Goal: Information Seeking & Learning: Learn about a topic

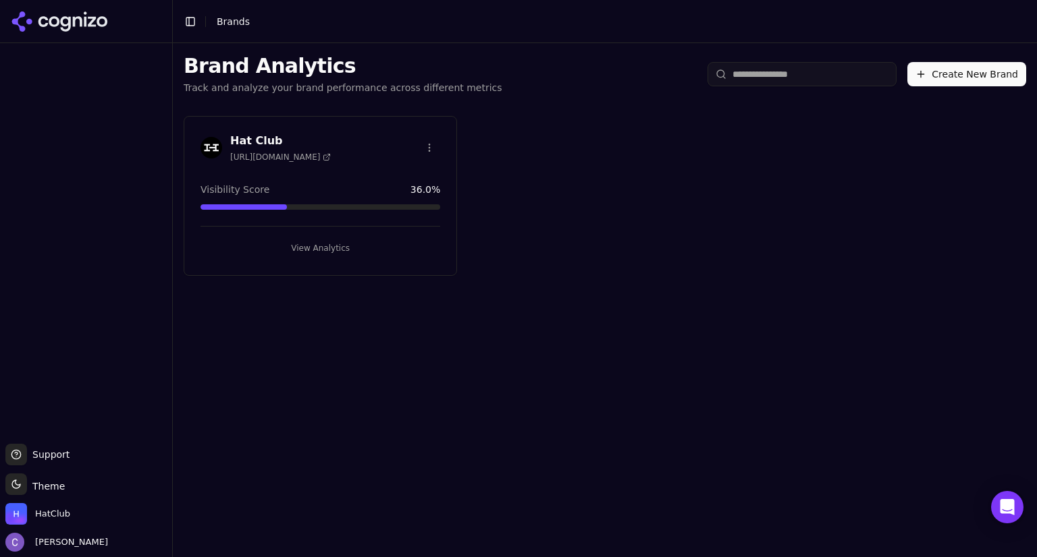
click at [313, 254] on button "View Analytics" at bounding box center [320, 249] width 240 height 22
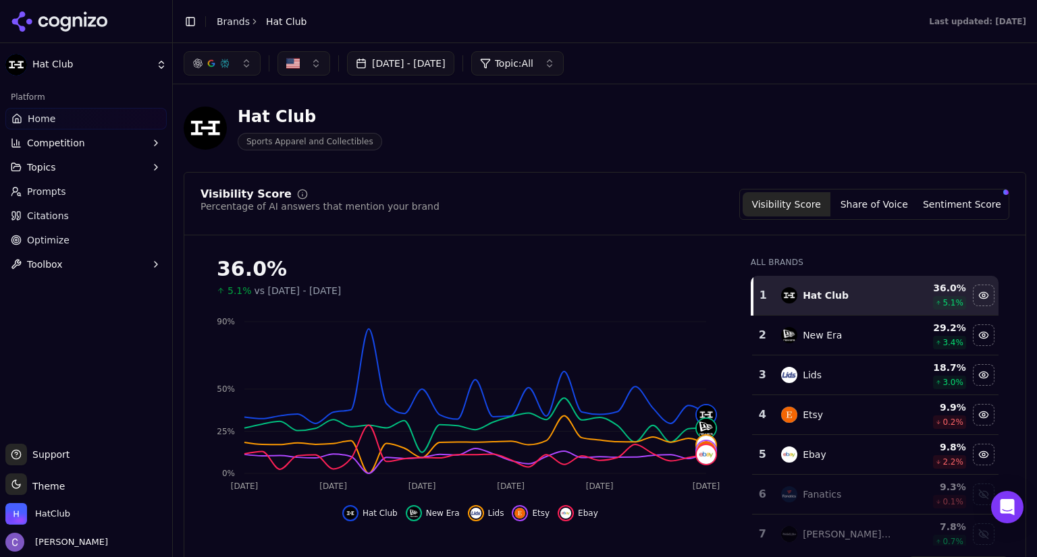
click at [60, 172] on button "Topics" at bounding box center [85, 168] width 161 height 22
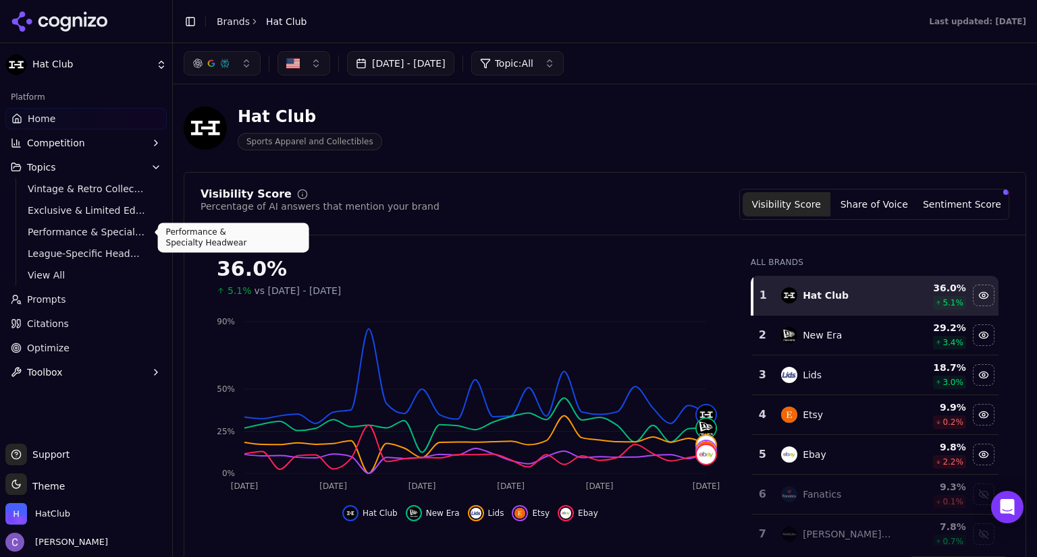
click at [76, 238] on span "Performance & Specialty Headwear" at bounding box center [86, 231] width 117 height 13
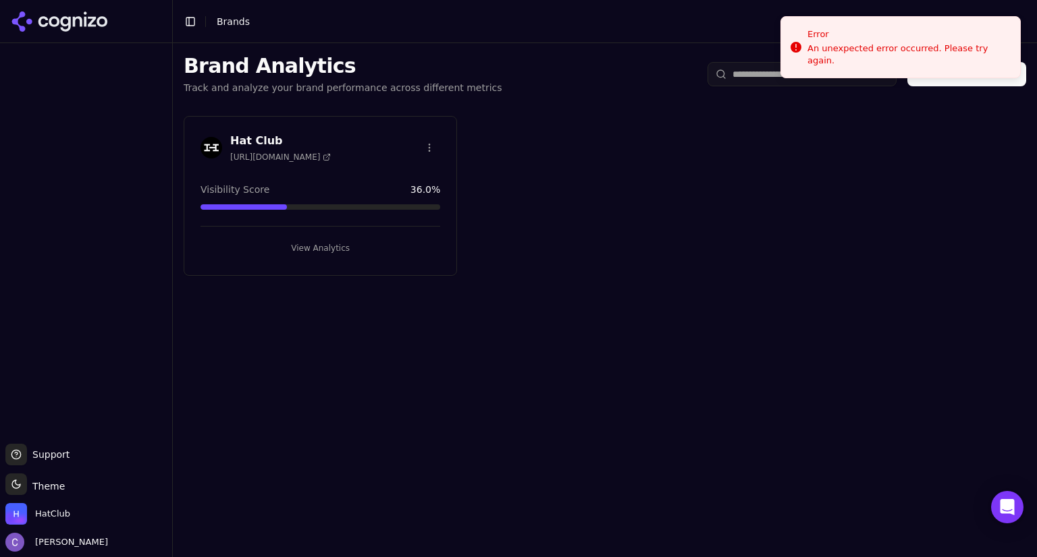
click at [366, 248] on button "View Analytics" at bounding box center [320, 249] width 240 height 22
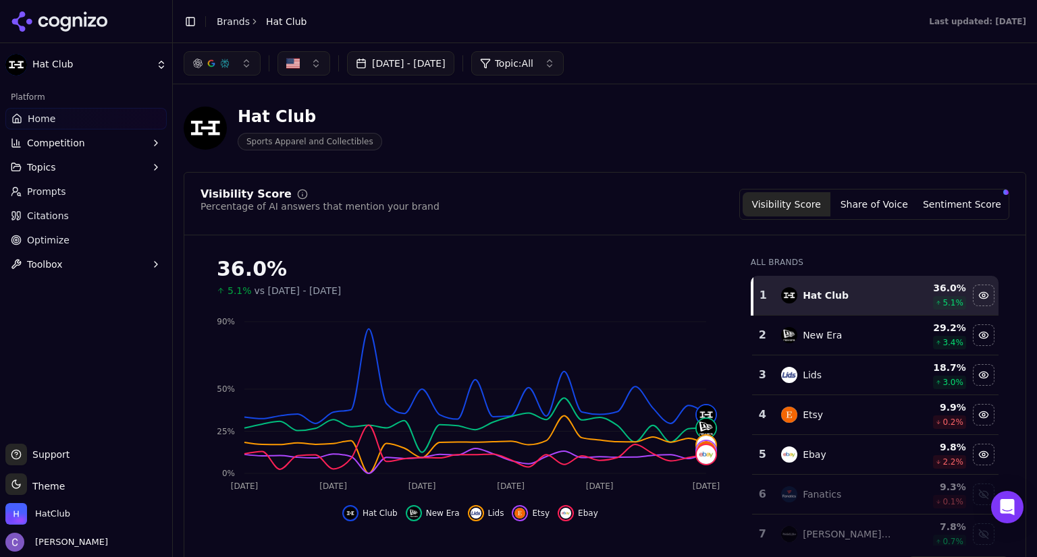
click at [961, 201] on button "Sentiment Score" at bounding box center [962, 204] width 88 height 24
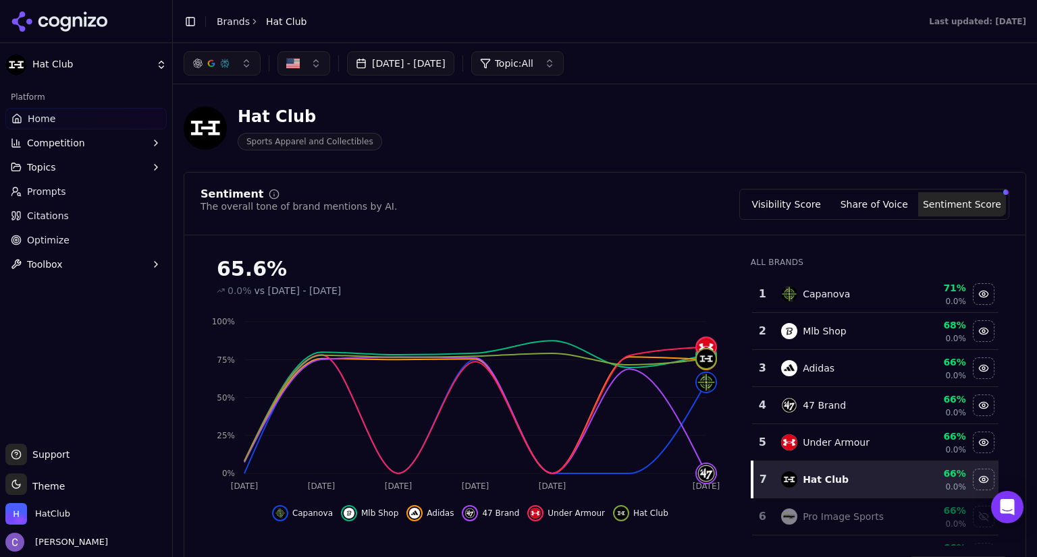
click at [75, 197] on link "Prompts" at bounding box center [85, 192] width 161 height 22
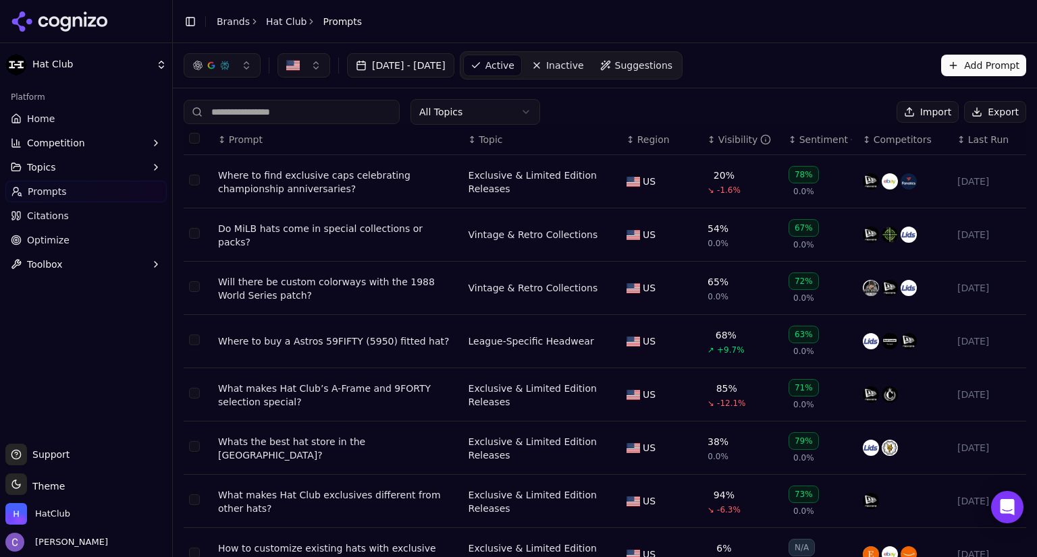
click at [308, 111] on input at bounding box center [292, 112] width 216 height 24
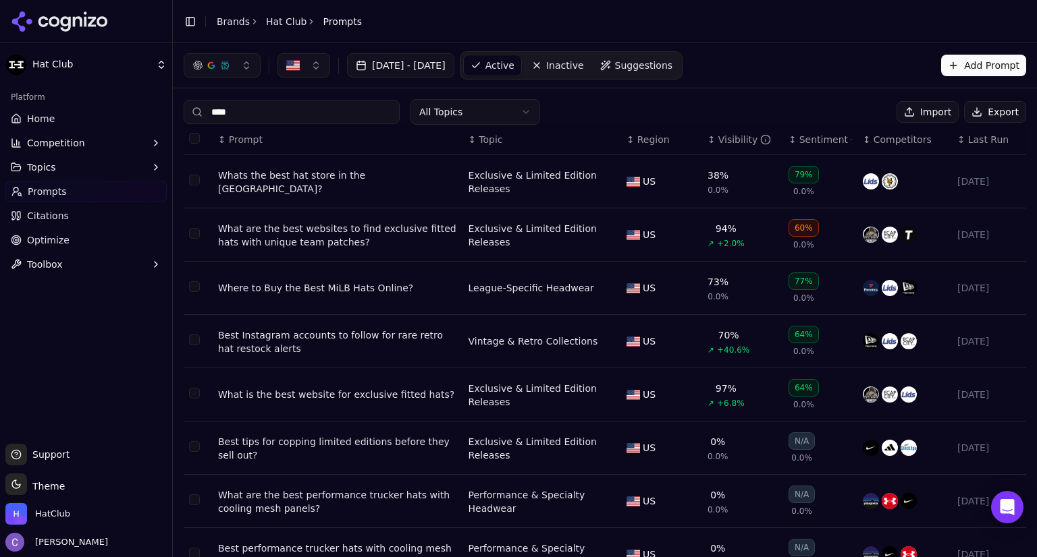
type input "****"
click at [344, 179] on div "Whats the best hat store in the [GEOGRAPHIC_DATA]?" at bounding box center [338, 182] width 240 height 27
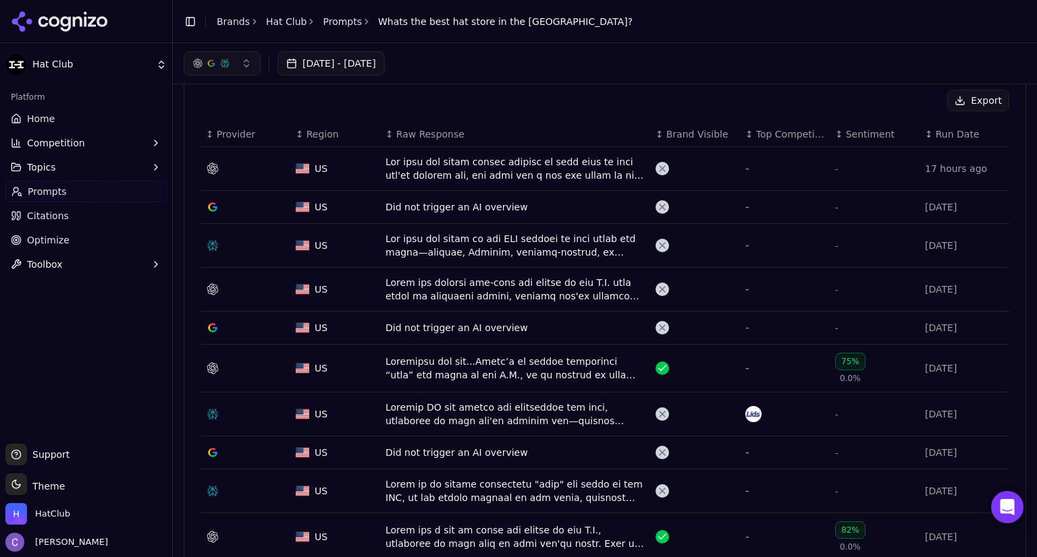
scroll to position [429, 0]
click at [558, 362] on div "Data table" at bounding box center [514, 369] width 259 height 27
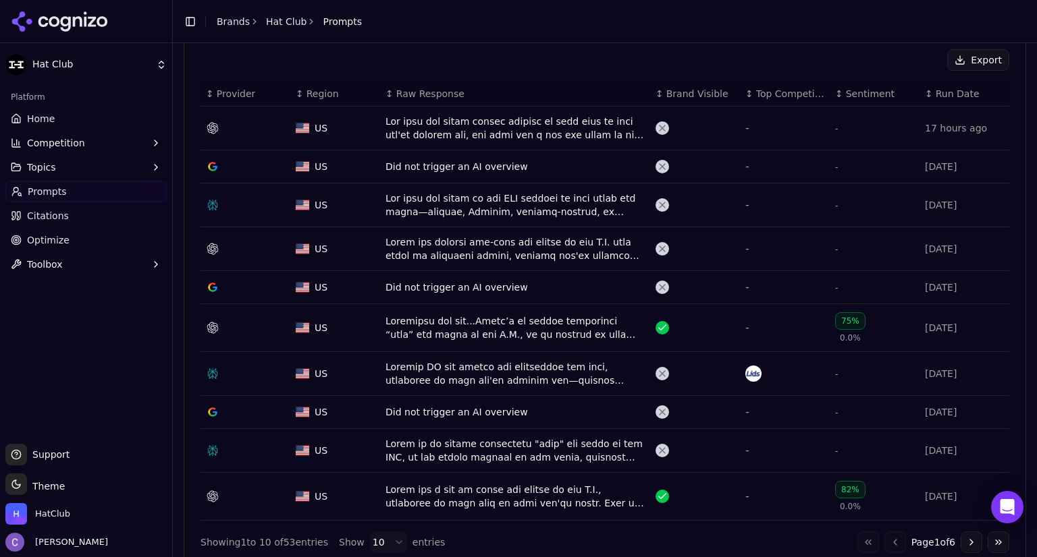
scroll to position [525, 0]
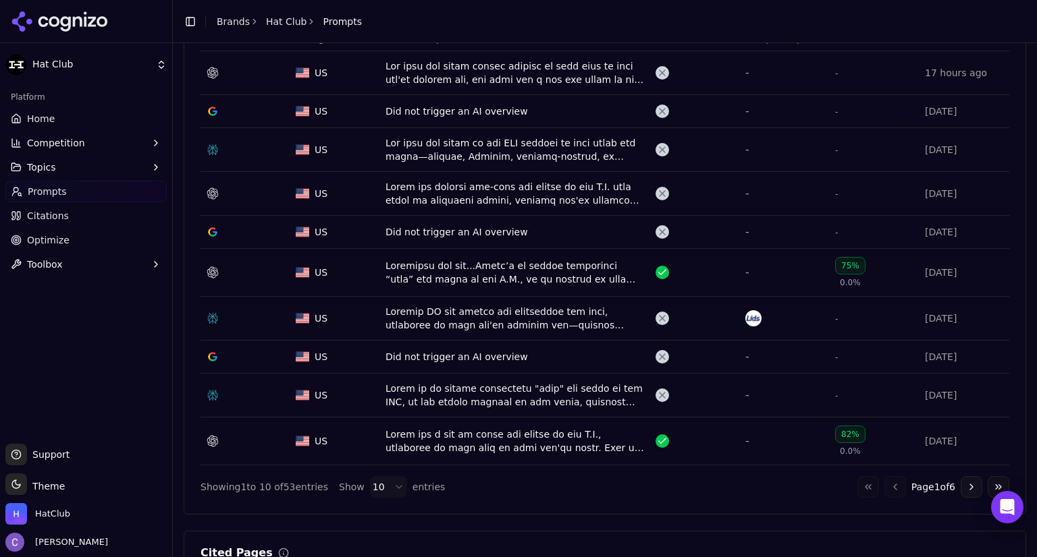
click at [847, 260] on div "75%" at bounding box center [850, 266] width 30 height 18
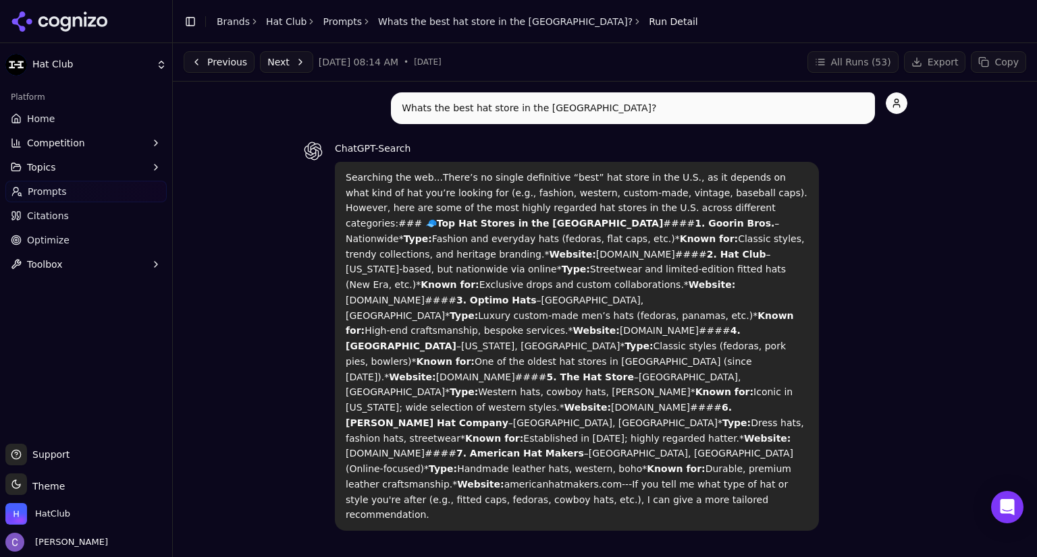
click at [49, 119] on span "Home" at bounding box center [41, 118] width 28 height 13
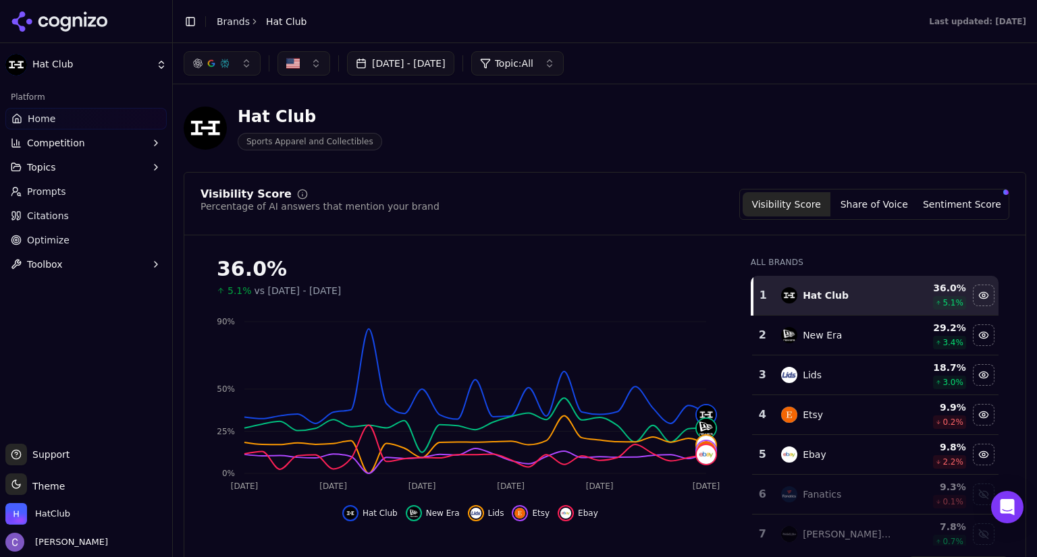
click at [954, 202] on button "Sentiment Score" at bounding box center [962, 204] width 88 height 24
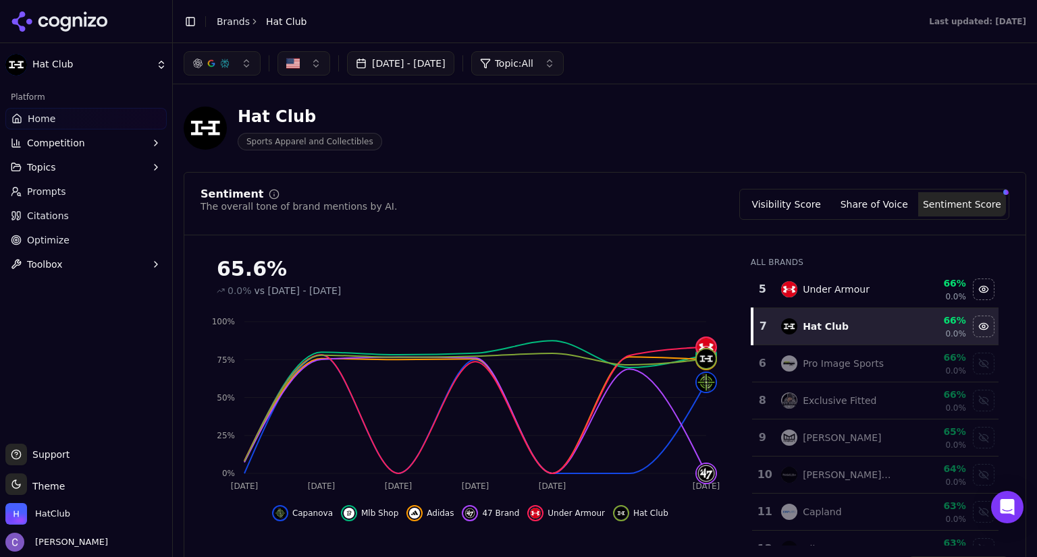
click at [59, 200] on link "Prompts" at bounding box center [85, 192] width 161 height 22
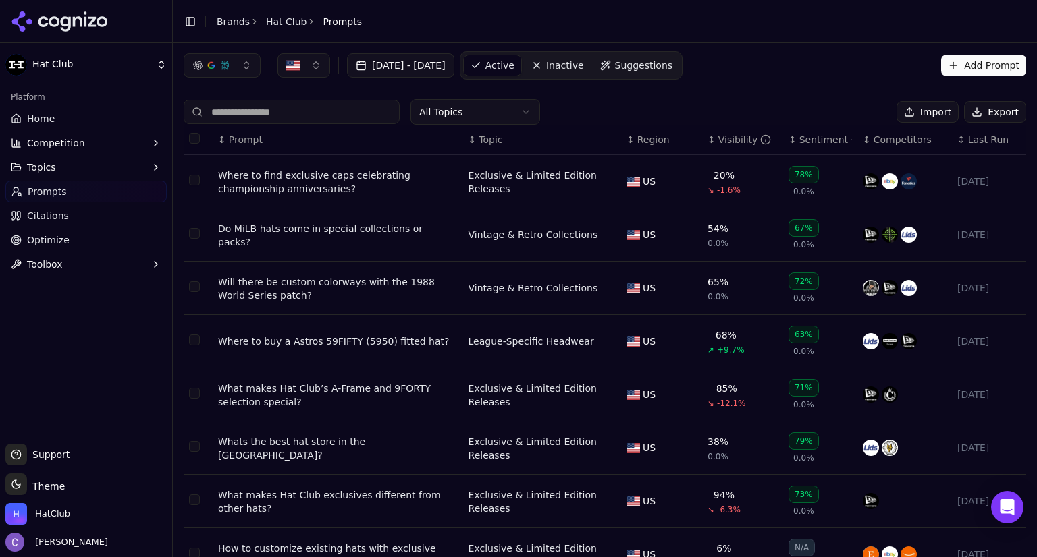
click at [798, 276] on div "72%" at bounding box center [803, 282] width 30 height 18
click at [1012, 509] on icon "Open Intercom Messenger" at bounding box center [1007, 508] width 16 height 18
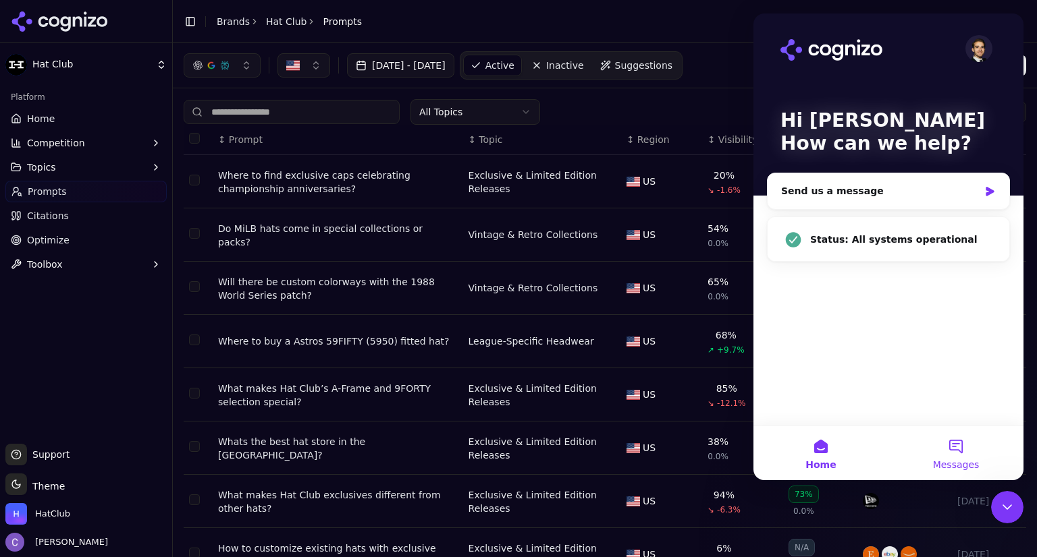
click at [960, 441] on button "Messages" at bounding box center [955, 454] width 135 height 54
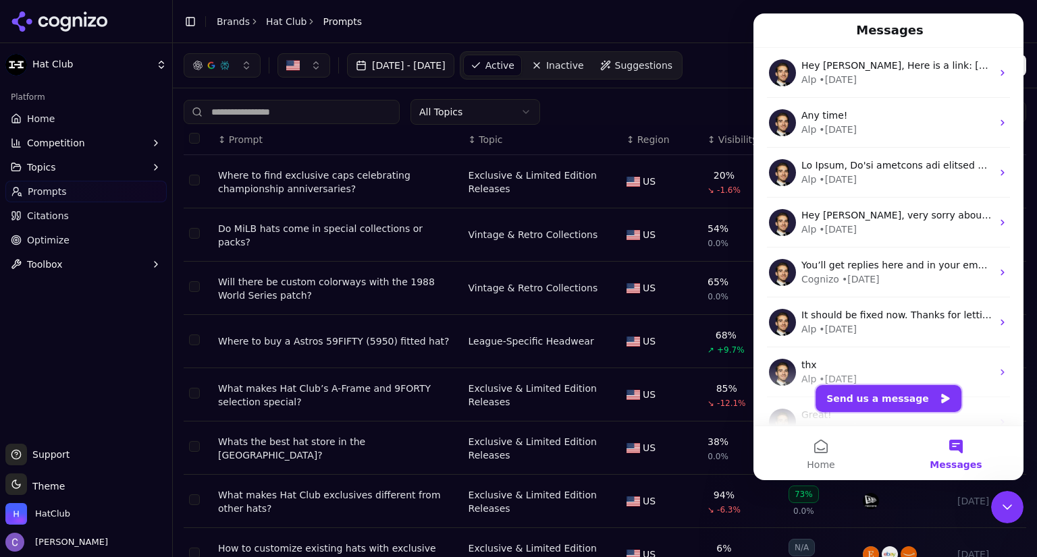
click at [896, 398] on button "Send us a message" at bounding box center [888, 398] width 146 height 27
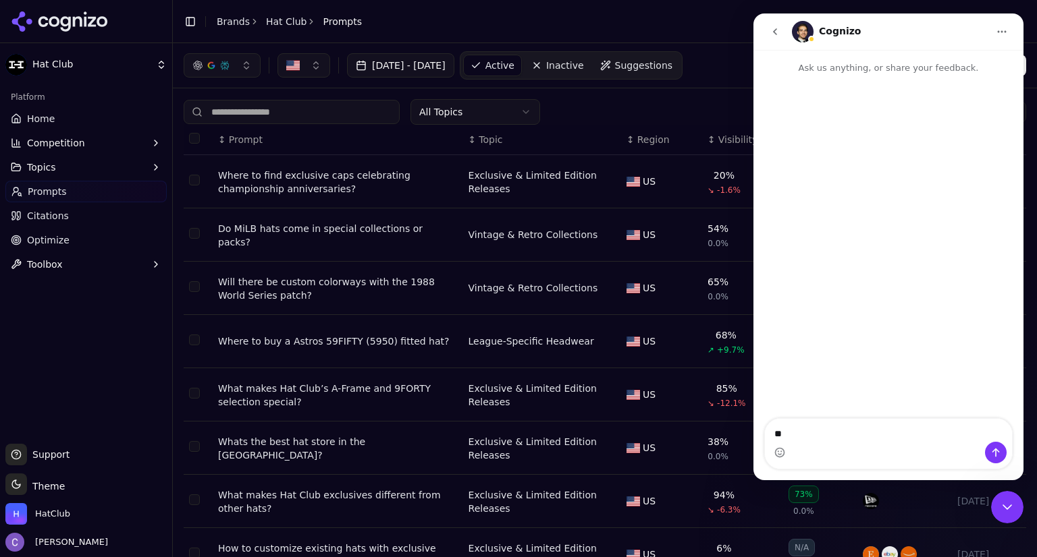
type textarea "*"
type textarea "**********"
click at [778, 28] on icon "go back" at bounding box center [774, 31] width 11 height 11
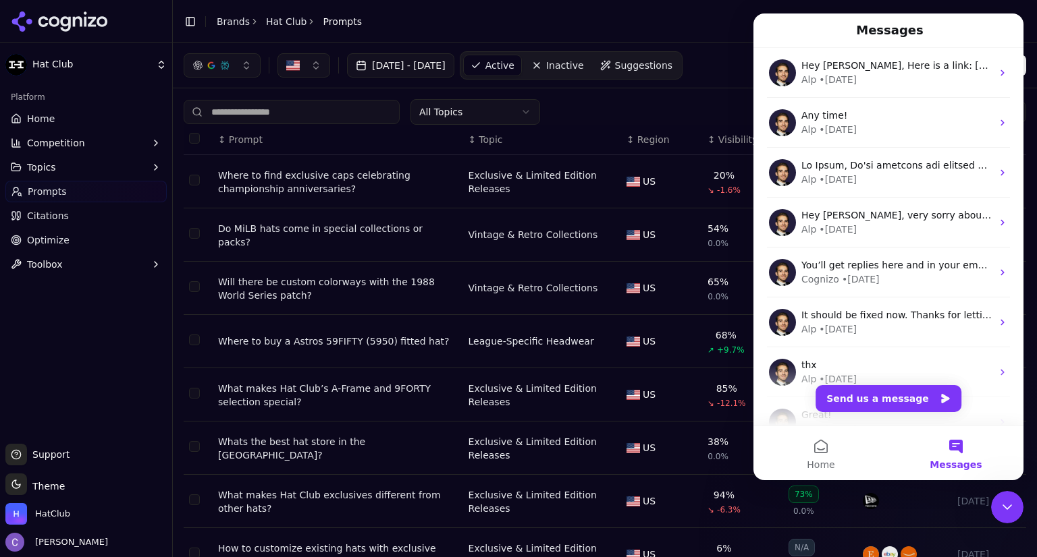
click at [1010, 508] on icon "Close Intercom Messenger" at bounding box center [1007, 507] width 16 height 16
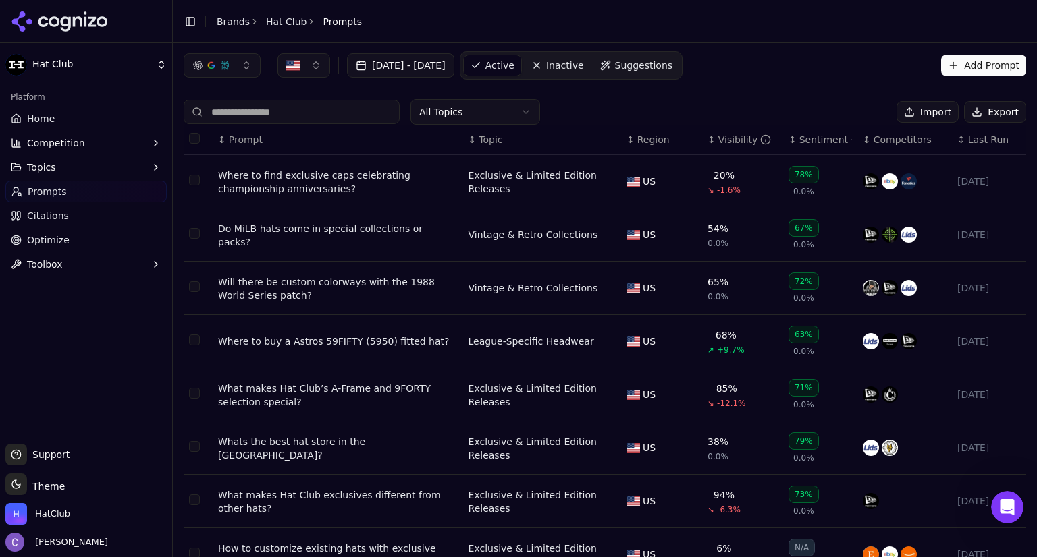
click at [1010, 508] on icon "Open Intercom Messenger" at bounding box center [1007, 508] width 22 height 22
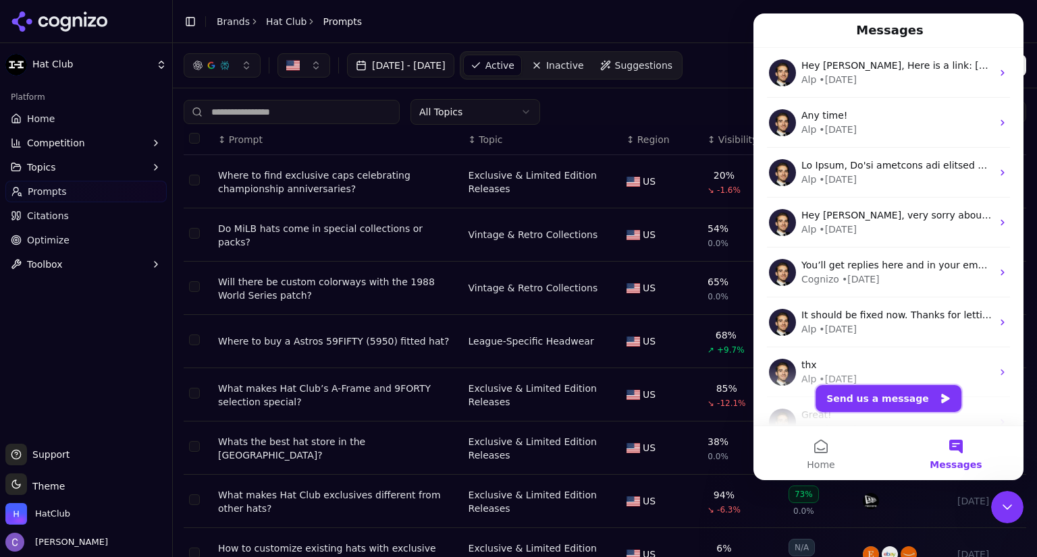
click at [917, 395] on button "Send us a message" at bounding box center [888, 398] width 146 height 27
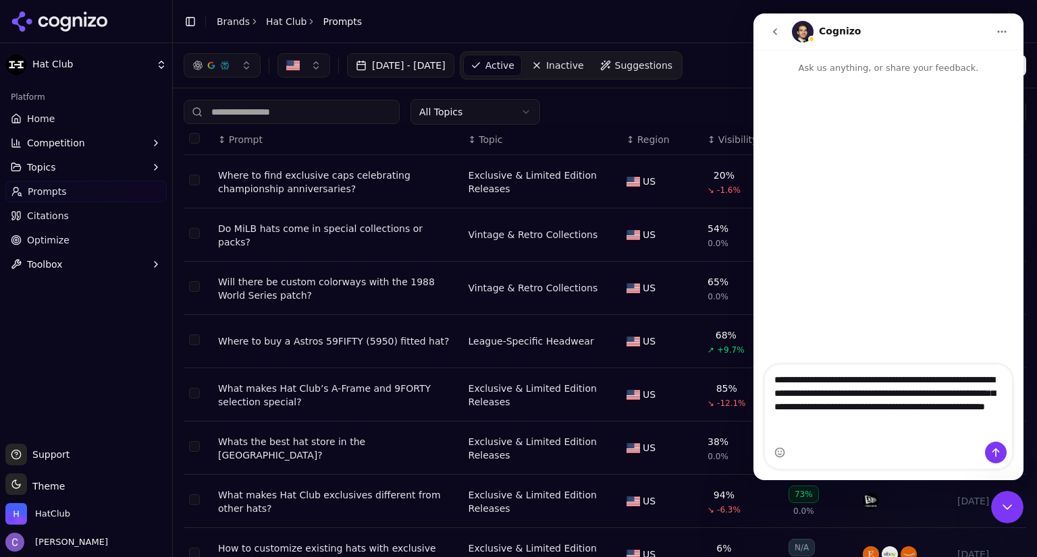
type textarea "**********"
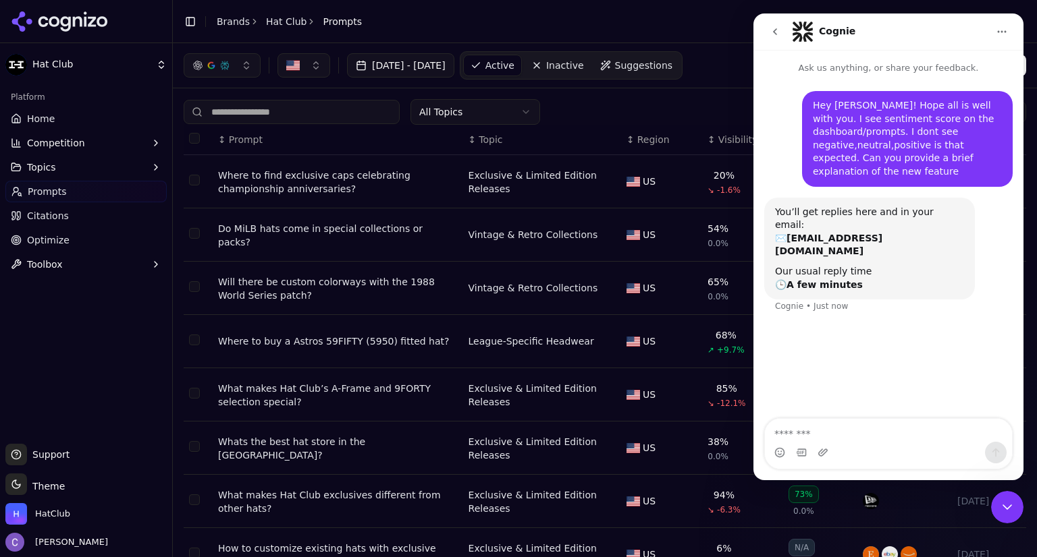
click at [653, 28] on header "Toggle Sidebar Brands Hat Club Prompts" at bounding box center [605, 21] width 864 height 43
click at [767, 28] on button "go back" at bounding box center [775, 32] width 26 height 26
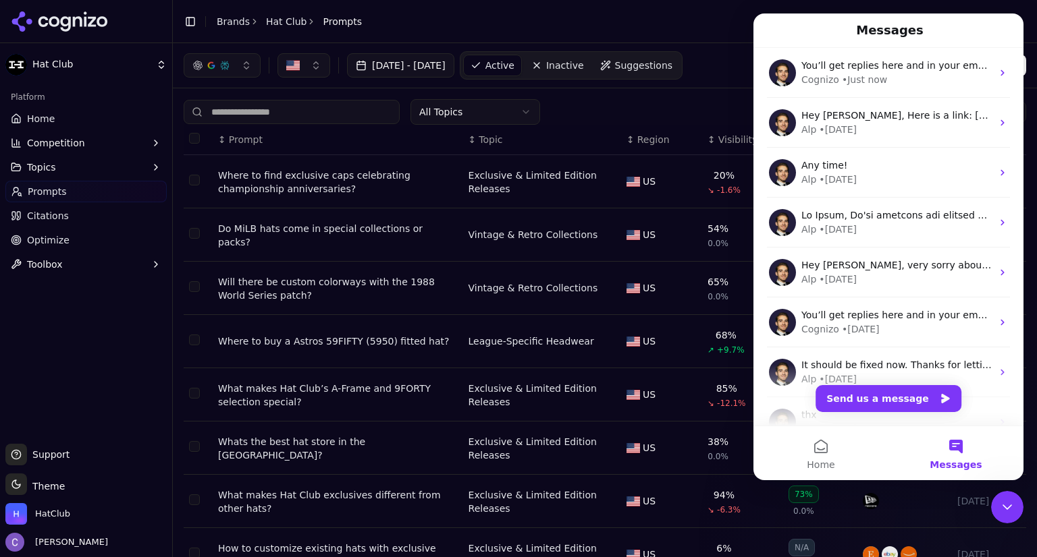
click at [709, 28] on header "Toggle Sidebar Brands Hat Club Prompts" at bounding box center [605, 21] width 864 height 43
click at [185, 325] on td "Data table" at bounding box center [198, 341] width 29 height 53
click at [55, 122] on link "Home" at bounding box center [85, 119] width 161 height 22
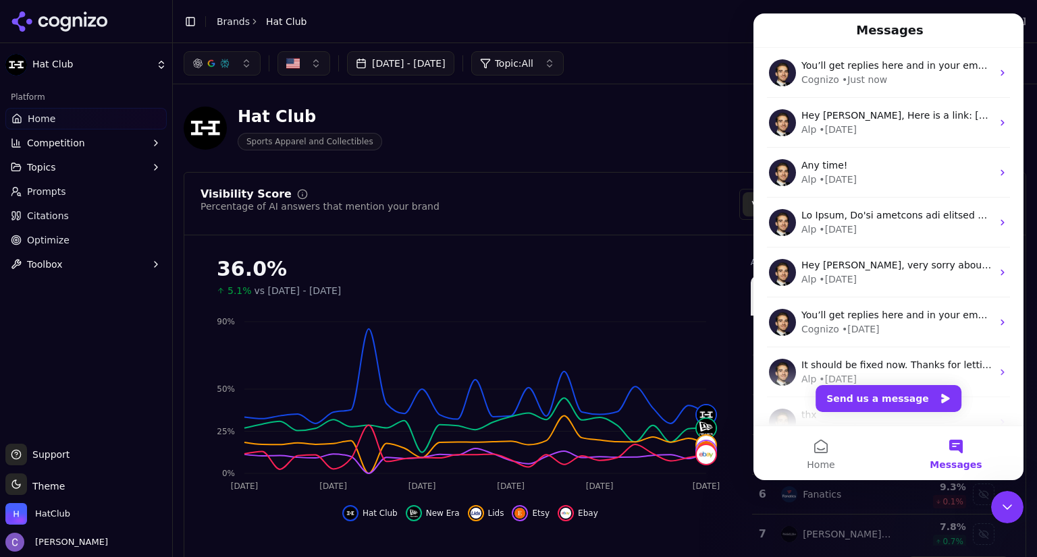
click at [1010, 501] on icon "Close Intercom Messenger" at bounding box center [1007, 507] width 16 height 16
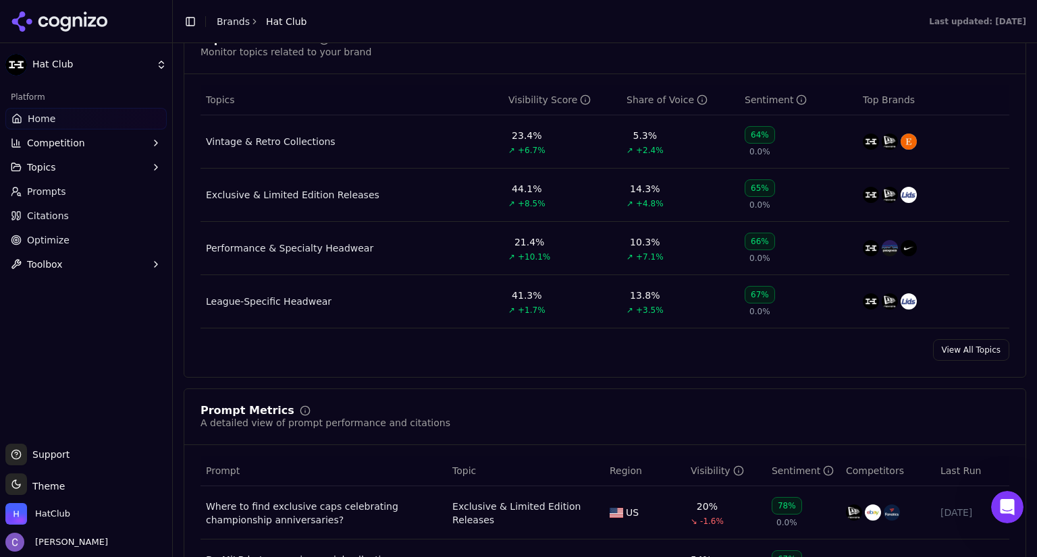
scroll to position [590, 0]
click at [749, 135] on div "64%" at bounding box center [759, 134] width 30 height 18
click at [745, 295] on div "67%" at bounding box center [759, 294] width 30 height 18
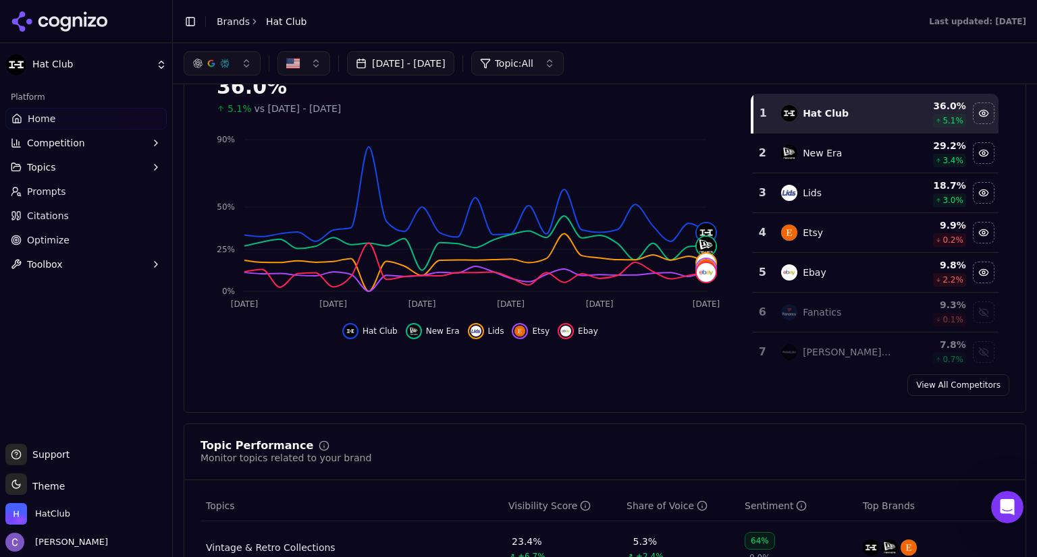
scroll to position [0, 0]
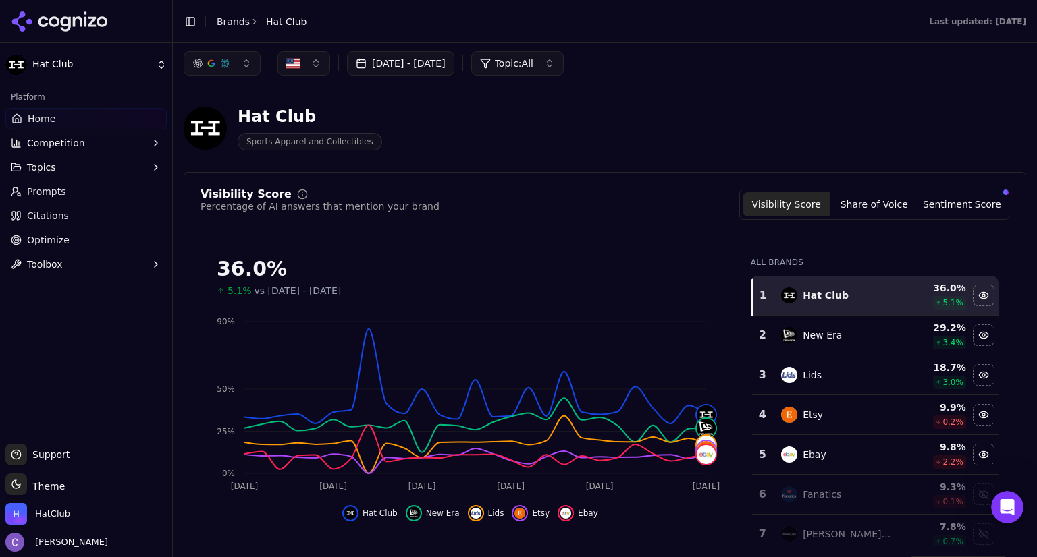
click at [956, 209] on button "Sentiment Score" at bounding box center [962, 204] width 88 height 24
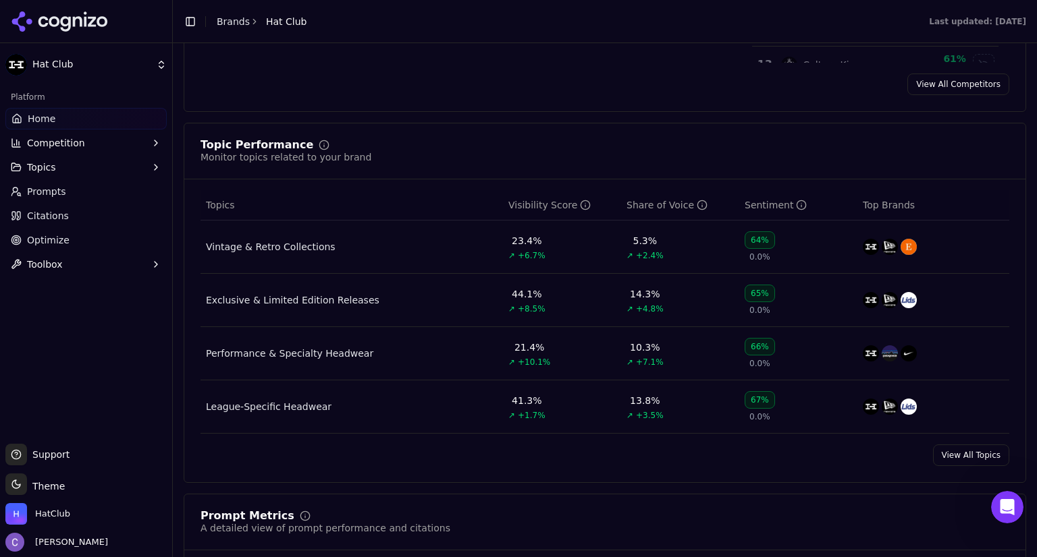
scroll to position [486, 0]
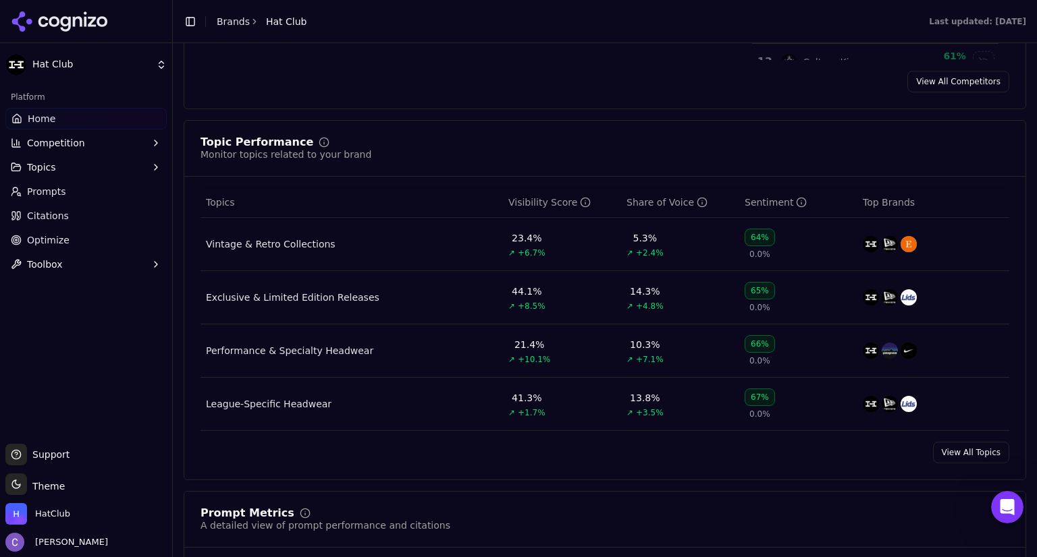
click at [1015, 512] on div "Open Intercom Messenger" at bounding box center [1007, 507] width 45 height 45
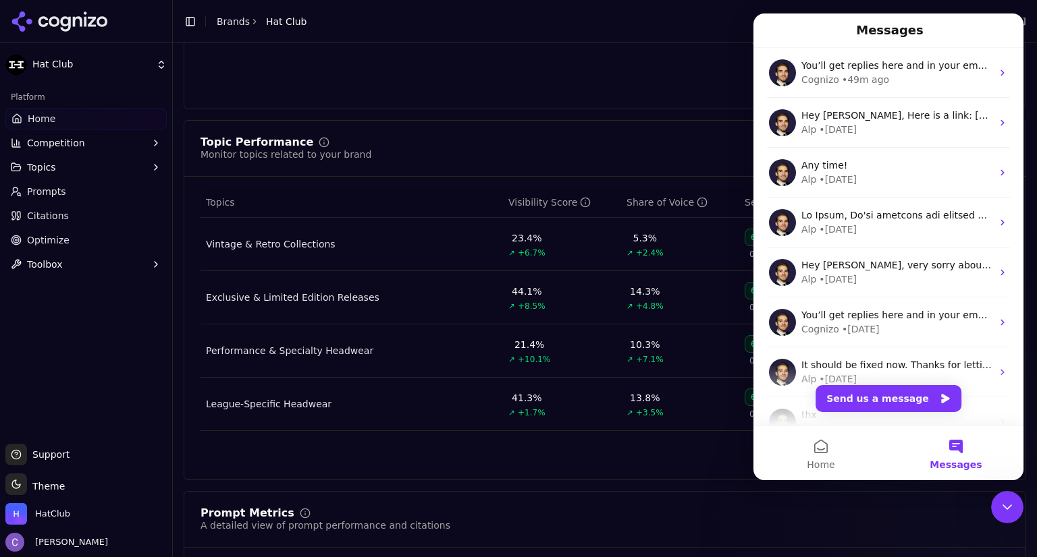
click at [948, 442] on button "Messages" at bounding box center [955, 454] width 135 height 54
click at [954, 450] on button "Messages" at bounding box center [955, 454] width 135 height 54
click at [1012, 505] on icon "Close Intercom Messenger" at bounding box center [1007, 507] width 16 height 16
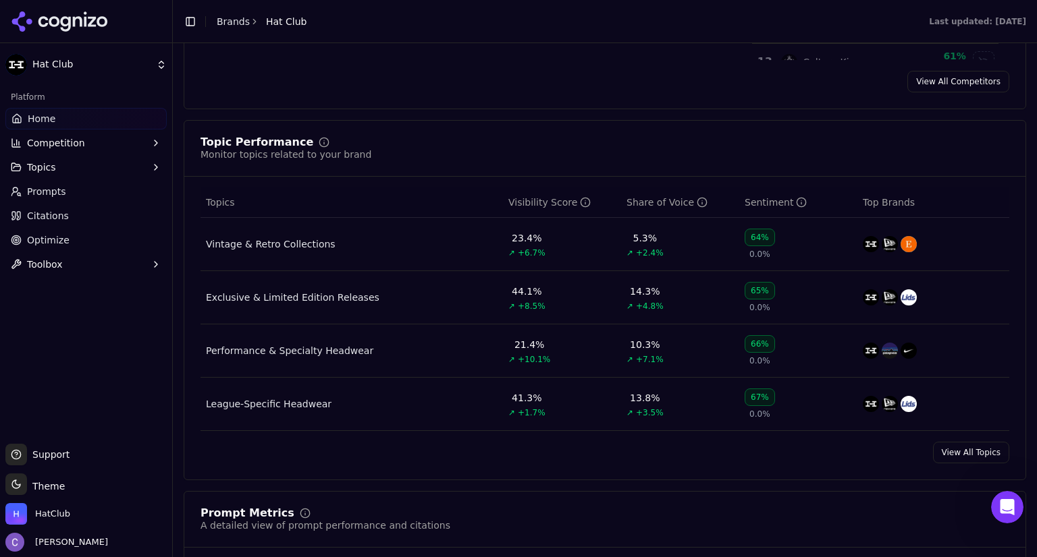
click at [1010, 499] on icon "Open Intercom Messenger" at bounding box center [1007, 508] width 22 height 22
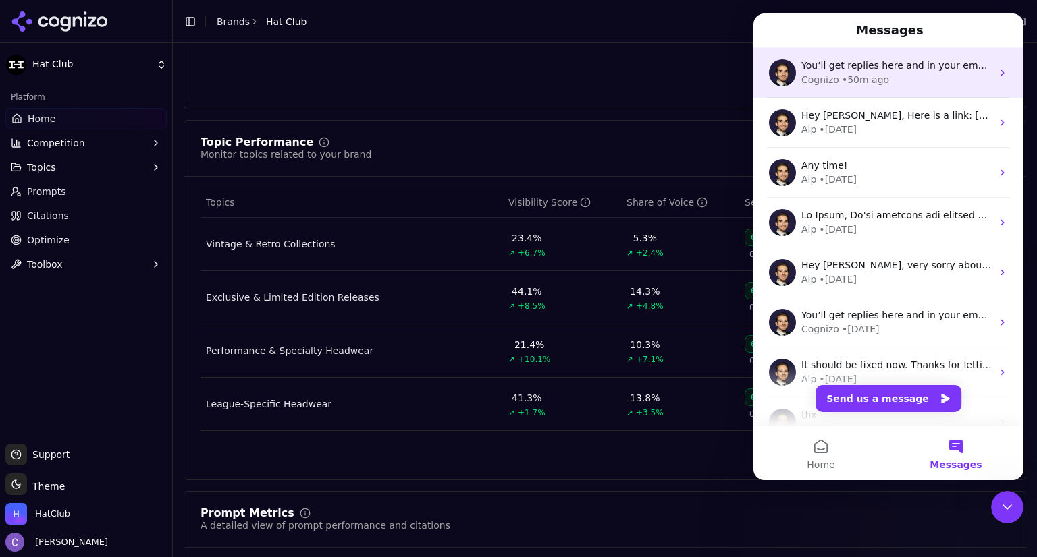
click at [886, 72] on div "You’ll get replies here and in your email: ✉️ [EMAIL_ADDRESS][DOMAIN_NAME] Our …" at bounding box center [896, 66] width 190 height 14
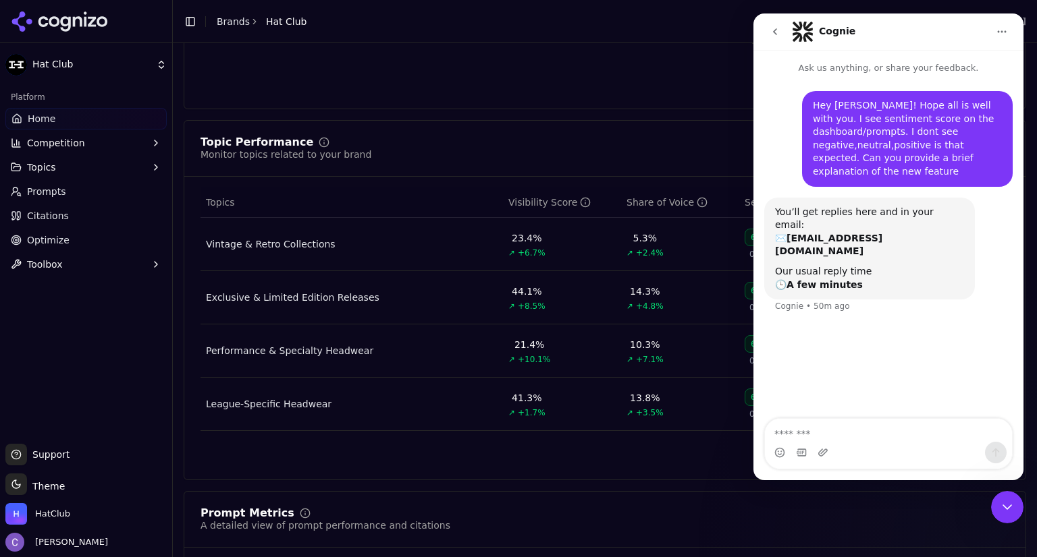
click at [65, 149] on span "Competition" at bounding box center [56, 142] width 58 height 13
click at [774, 29] on icon "go back" at bounding box center [774, 31] width 11 height 11
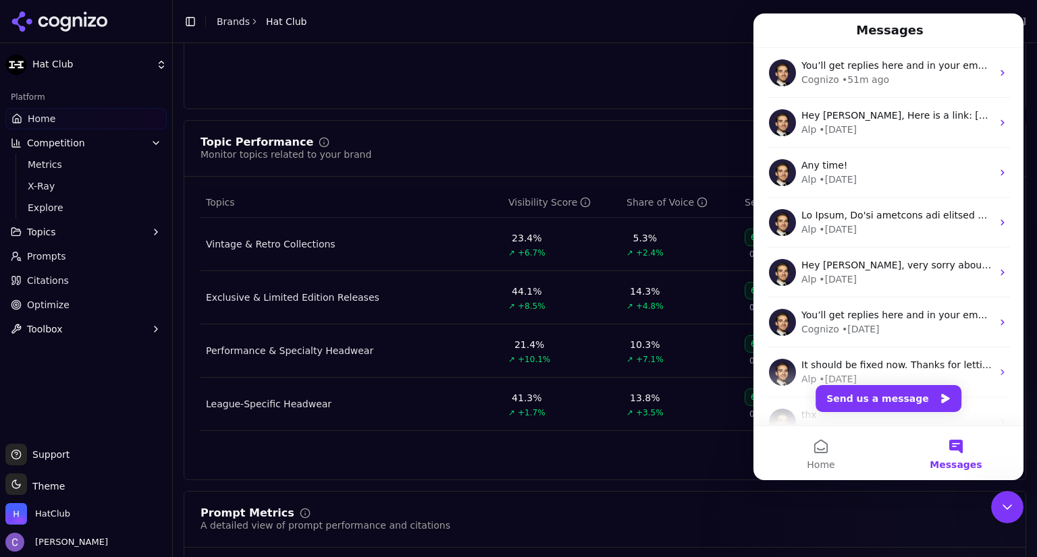
click at [1007, 506] on icon "Close Intercom Messenger" at bounding box center [1007, 507] width 16 height 16
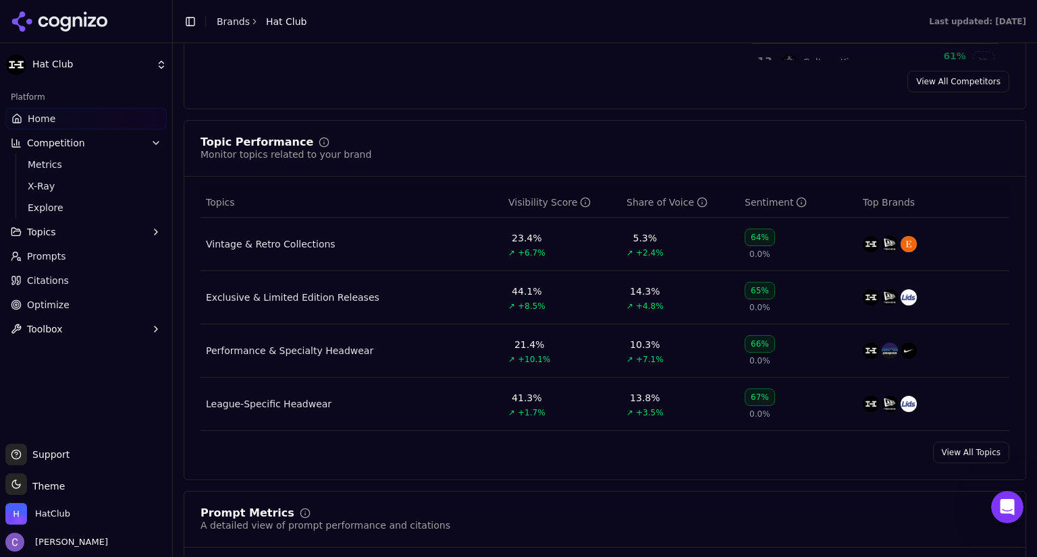
click at [89, 122] on link "Home" at bounding box center [85, 119] width 161 height 22
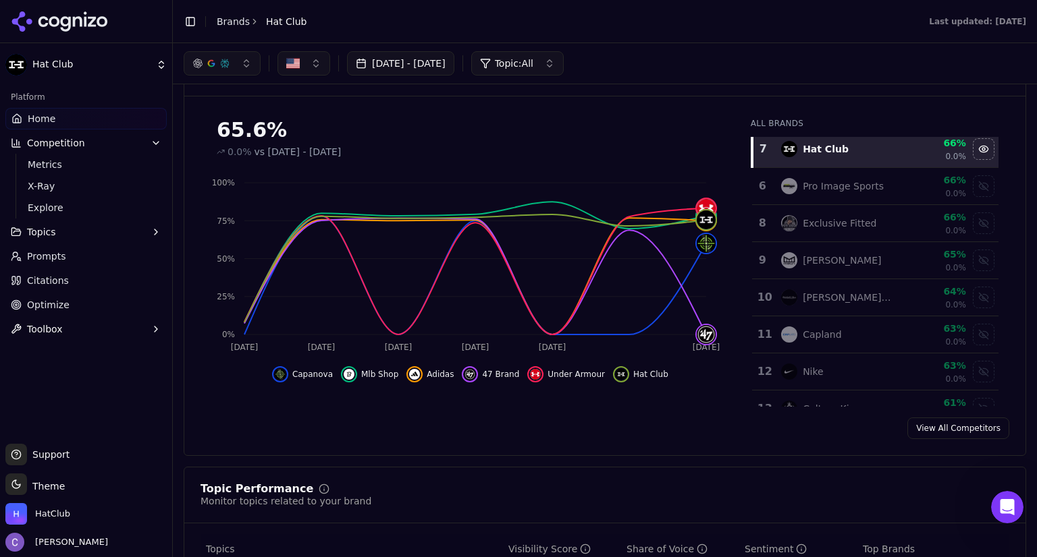
scroll to position [0, 0]
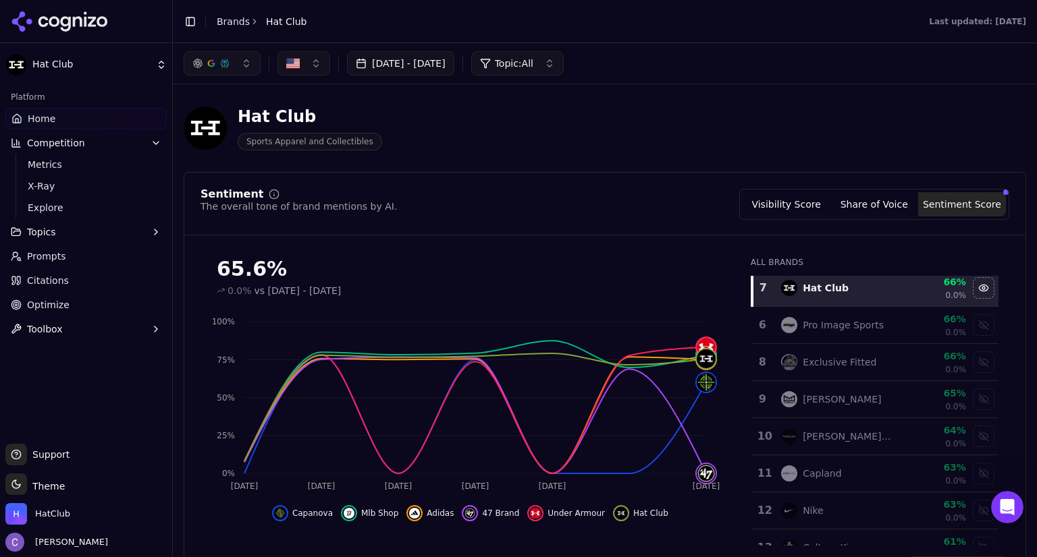
click at [67, 115] on link "Home" at bounding box center [85, 119] width 161 height 22
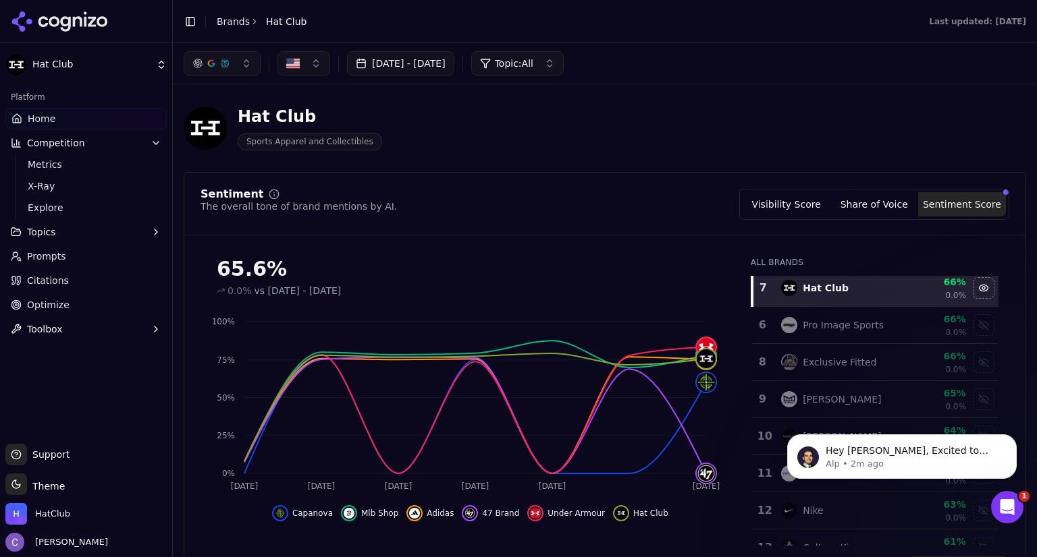
click at [67, 254] on link "Prompts" at bounding box center [85, 257] width 161 height 22
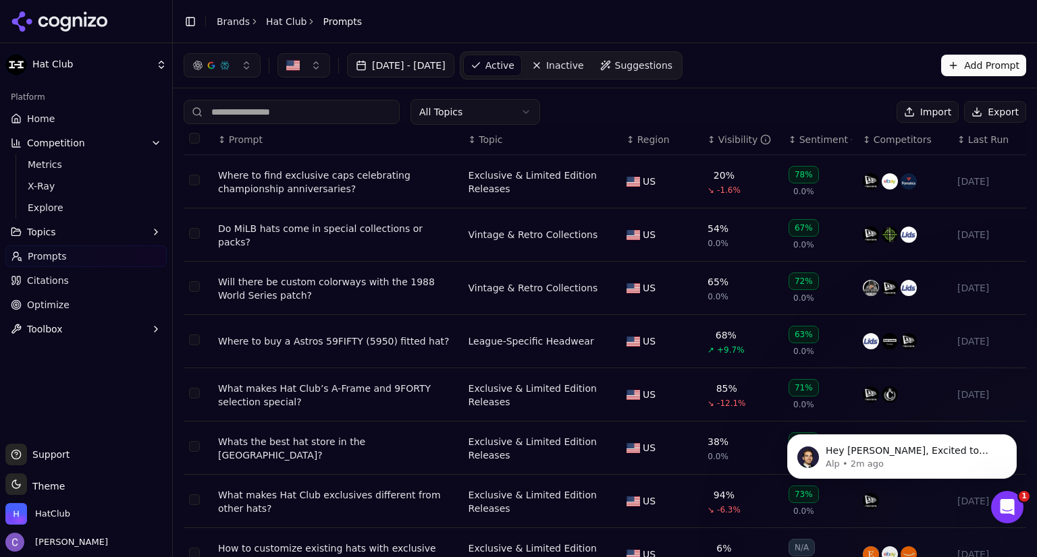
click at [463, 147] on th "↕ Topic" at bounding box center [542, 140] width 158 height 30
click at [707, 143] on div "↕ Visibility" at bounding box center [742, 139] width 70 height 13
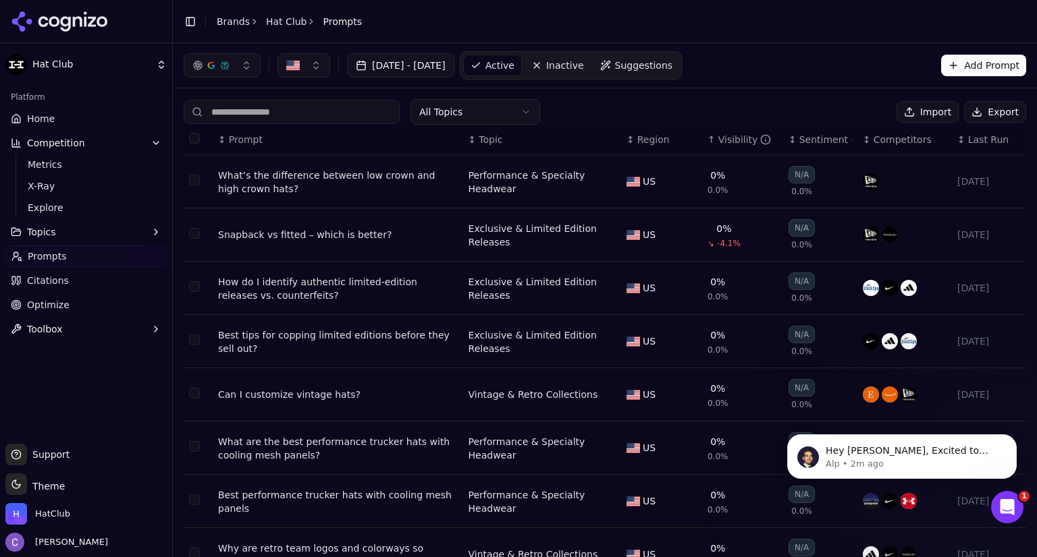
click at [707, 143] on div "↑ Visibility" at bounding box center [742, 139] width 70 height 13
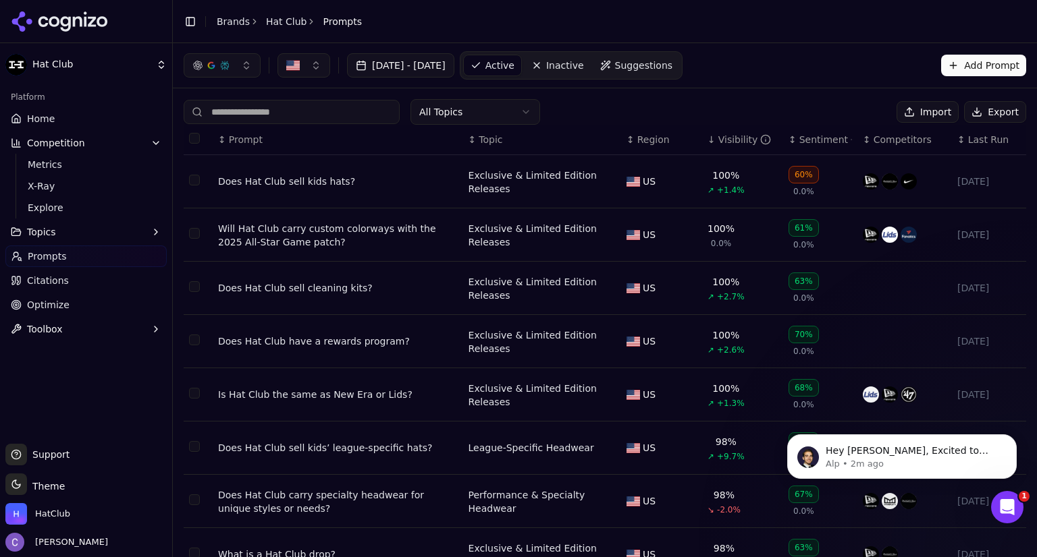
scroll to position [175, 0]
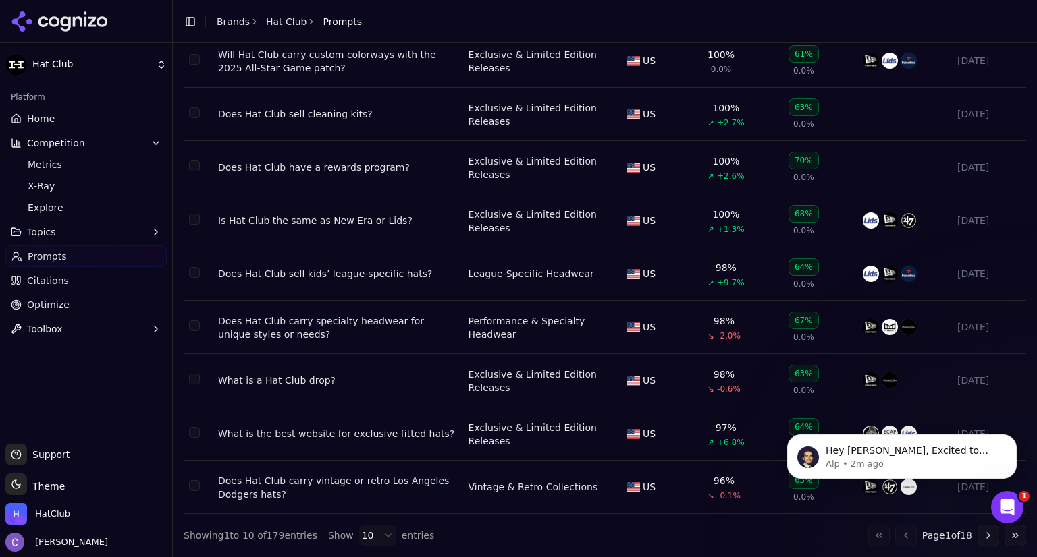
click at [981, 539] on button "Go to next page" at bounding box center [988, 536] width 22 height 22
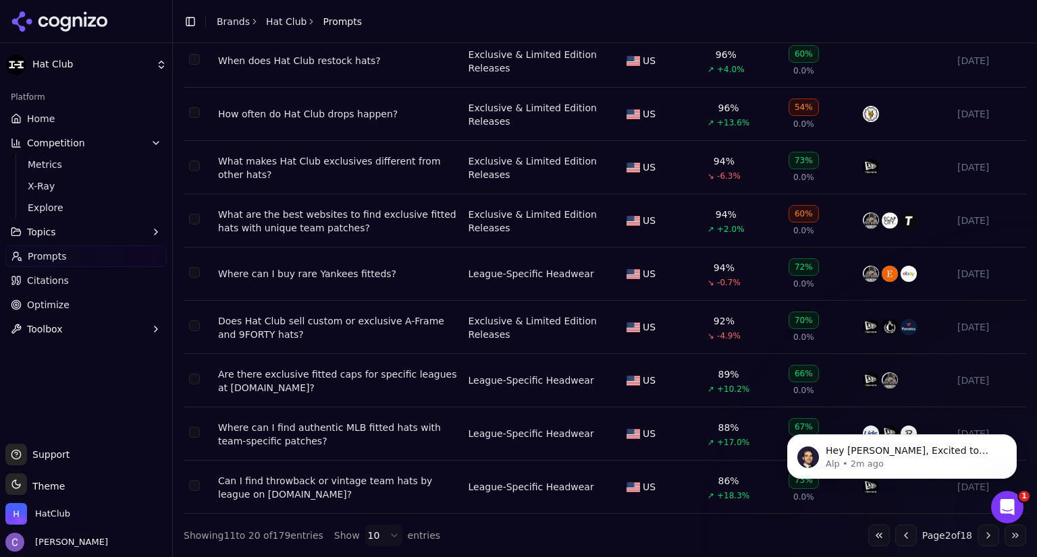
click at [981, 539] on button "Go to next page" at bounding box center [988, 536] width 22 height 22
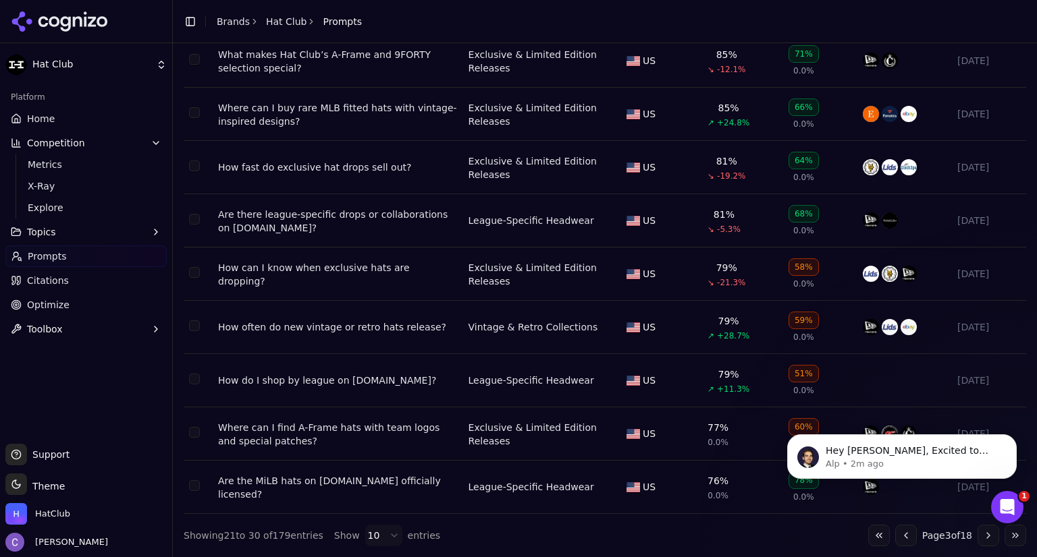
click at [1004, 507] on icon "Open Intercom Messenger" at bounding box center [1007, 508] width 22 height 22
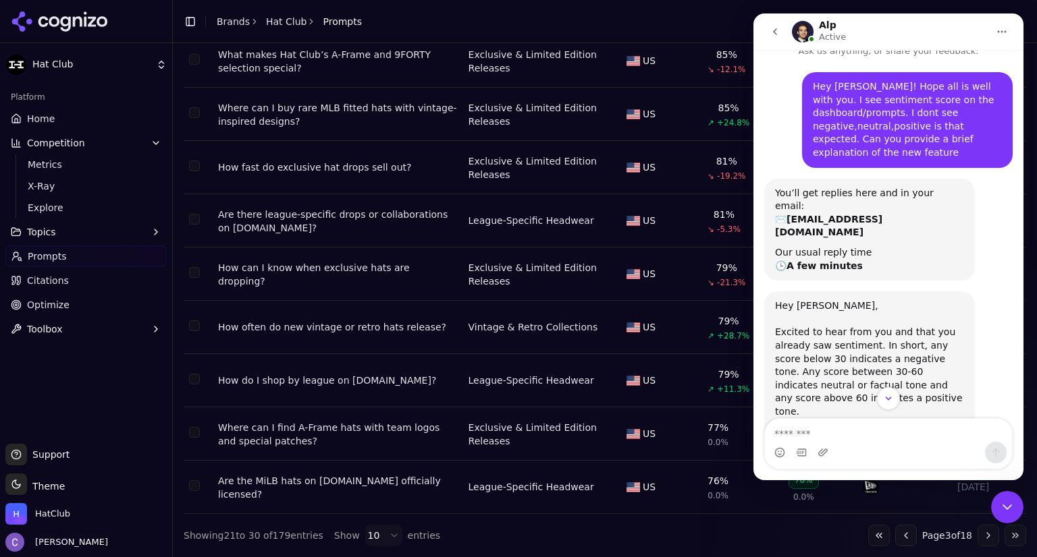
scroll to position [54, 0]
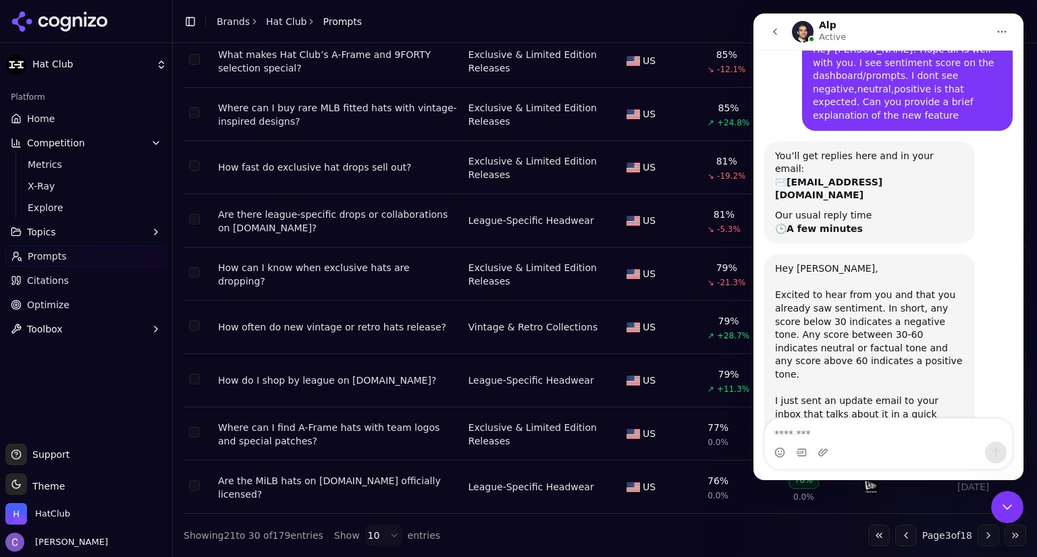
click at [852, 434] on textarea "Message…" at bounding box center [888, 430] width 247 height 23
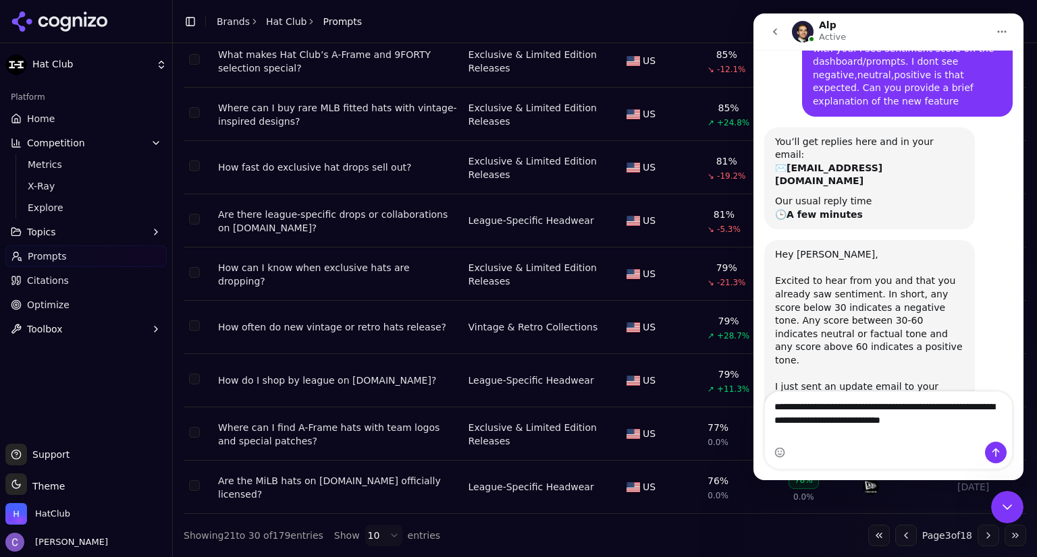
type textarea "**********"
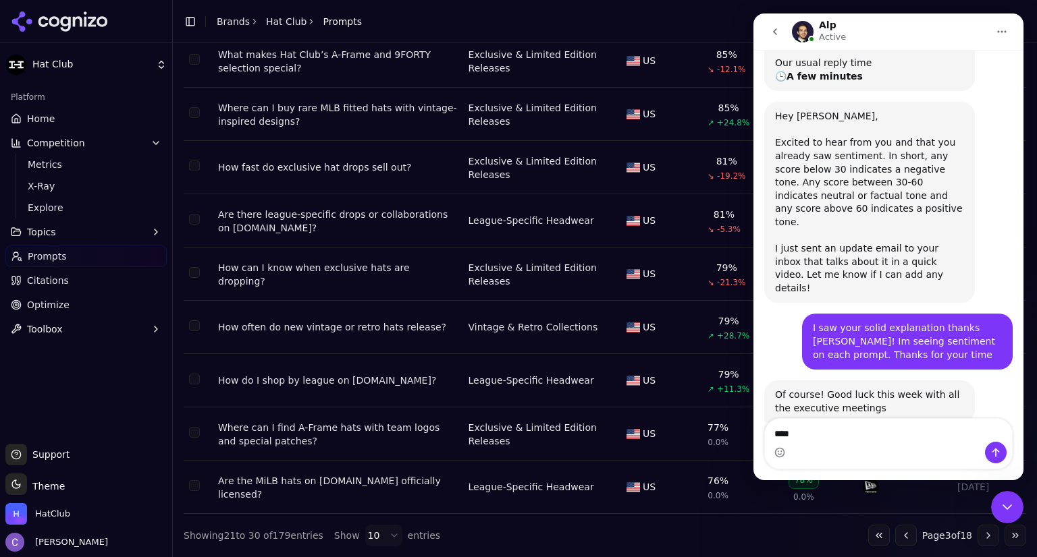
scroll to position [205, 0]
type textarea "**********"
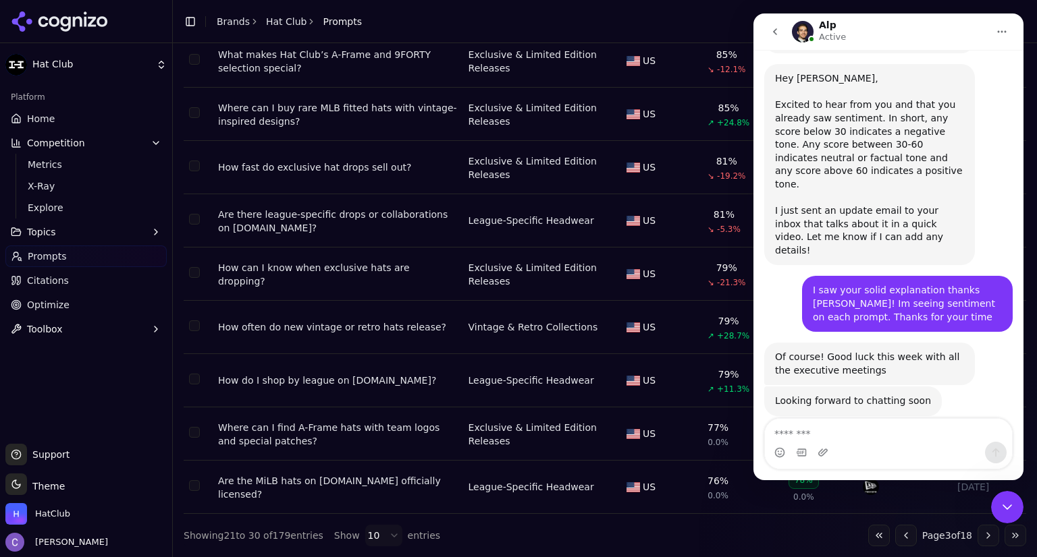
scroll to position [246, 0]
click at [1010, 507] on icon "Close Intercom Messenger" at bounding box center [1007, 507] width 16 height 16
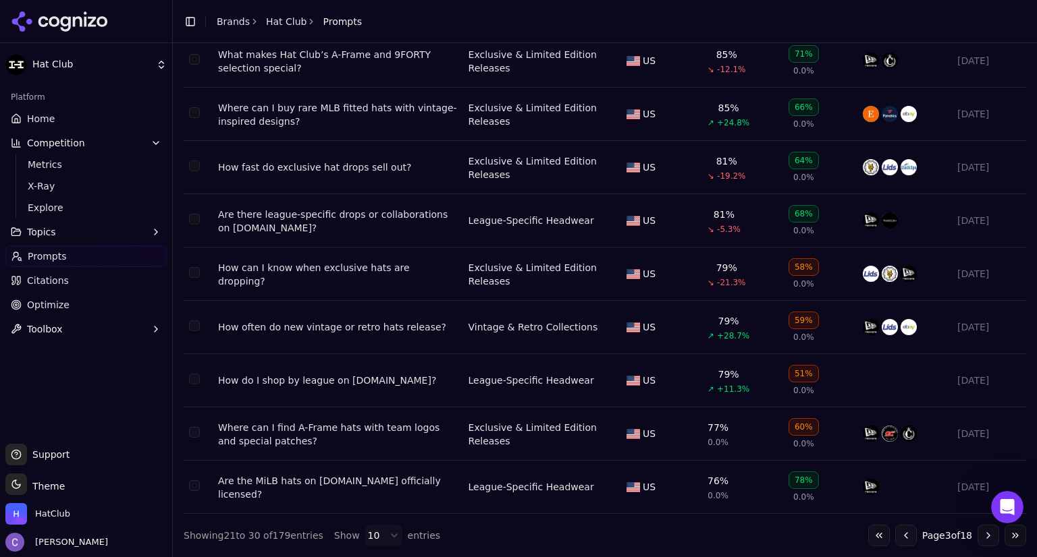
click at [101, 119] on link "Home" at bounding box center [85, 119] width 161 height 22
